Goal: Navigation & Orientation: Find specific page/section

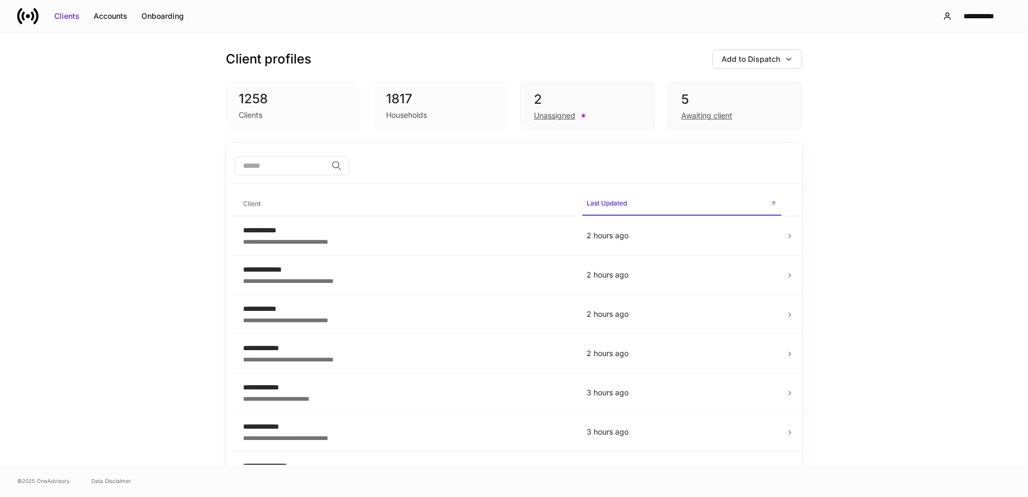
click at [250, 105] on div "1258" at bounding box center [293, 98] width 109 height 17
click at [245, 120] on div "Clients" at bounding box center [251, 115] width 24 height 11
click at [245, 110] on div "Clients" at bounding box center [251, 115] width 24 height 11
